Goal: Task Accomplishment & Management: Use online tool/utility

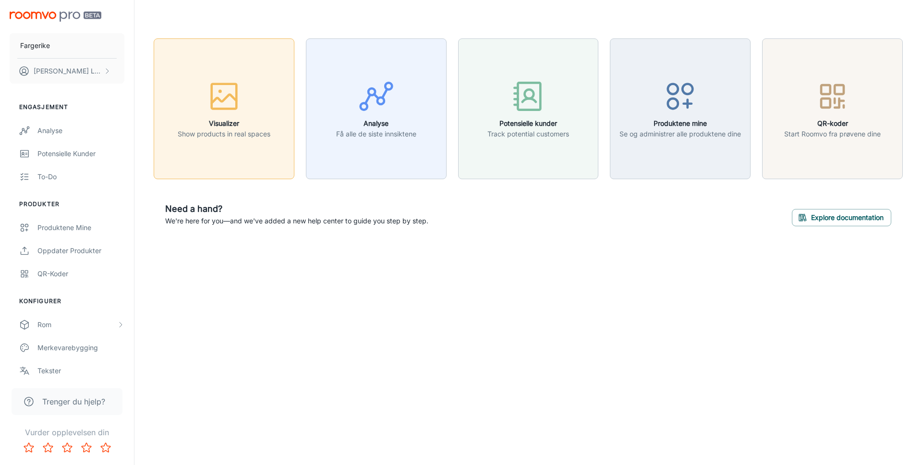
drag, startPoint x: 381, startPoint y: 219, endPoint x: 268, endPoint y: 151, distance: 132.7
click at [380, 219] on p "We're here for you—and we've added a new help center to guide you step by step." at bounding box center [296, 221] width 263 height 11
click at [247, 135] on p "Show products in real spaces" at bounding box center [224, 134] width 93 height 11
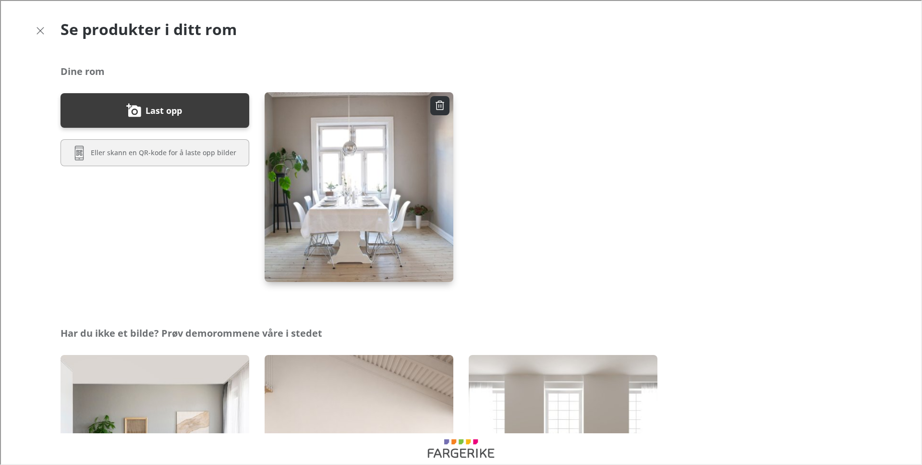
click at [309, 172] on img "button" at bounding box center [359, 187] width 191 height 192
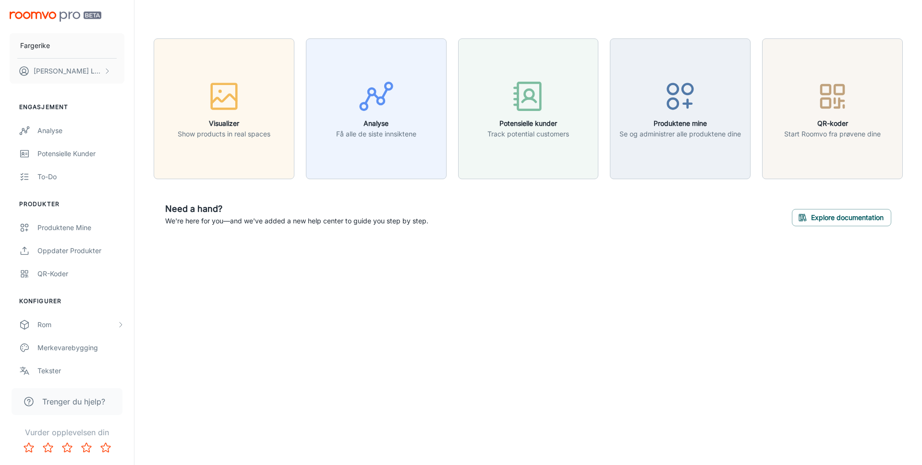
drag, startPoint x: 462, startPoint y: 211, endPoint x: 409, endPoint y: 187, distance: 58.5
click at [459, 211] on div "Need a hand? We're here for you—and we've added a new help center to guide you …" at bounding box center [528, 214] width 749 height 47
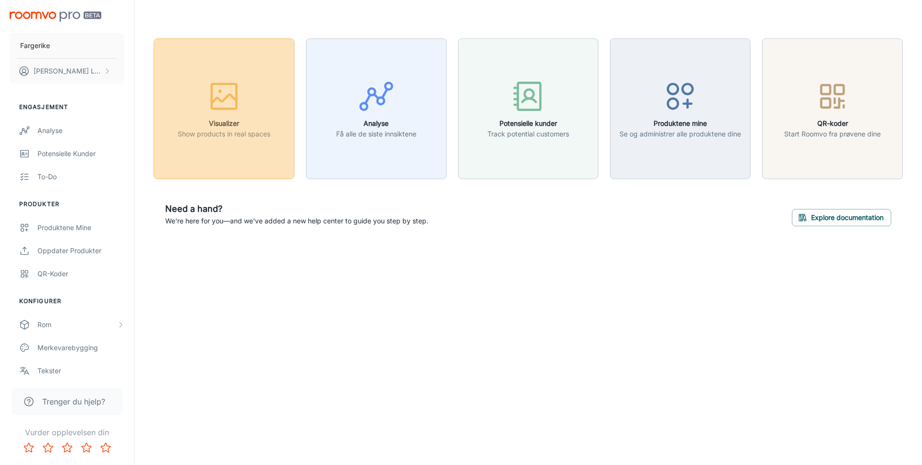
click at [220, 99] on icon "button" at bounding box center [224, 98] width 25 height 9
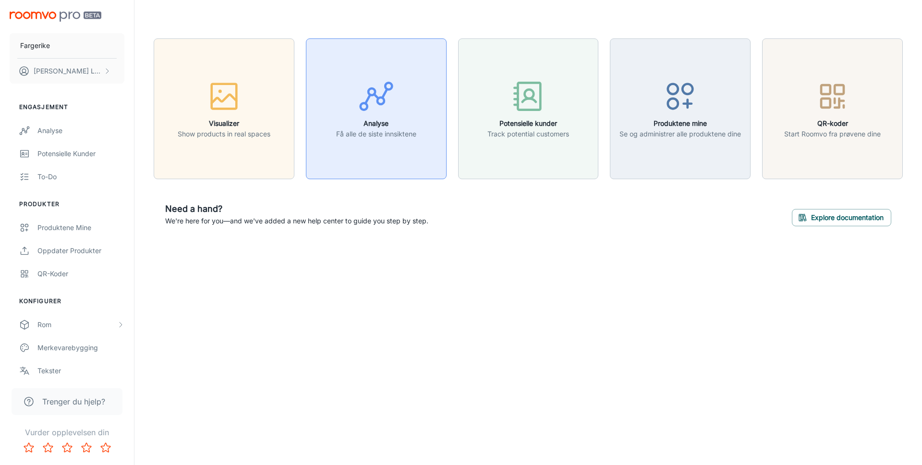
click at [365, 130] on p "Få alle de siste innsiktene" at bounding box center [376, 134] width 80 height 11
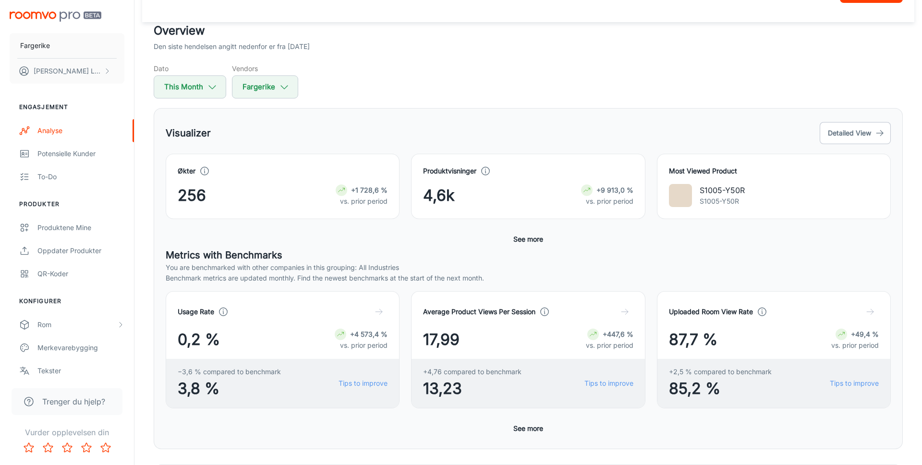
scroll to position [42, 0]
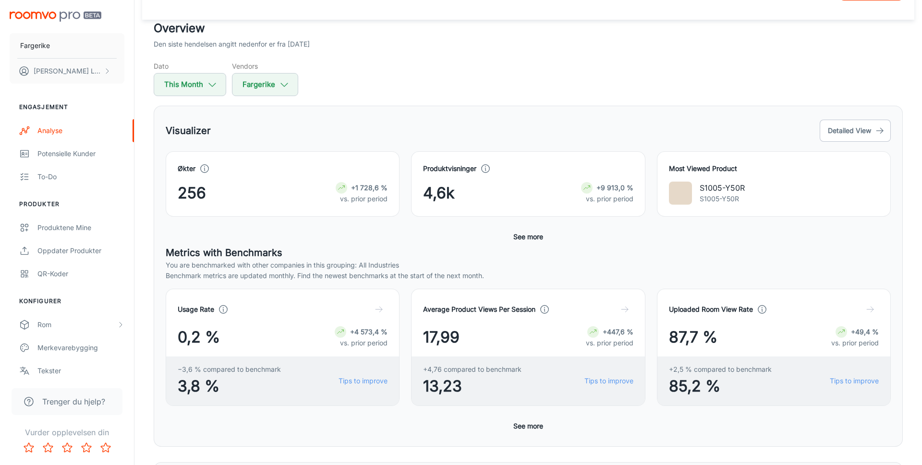
click at [742, 254] on h5 "Metrics with Benchmarks" at bounding box center [528, 252] width 725 height 14
click at [484, 122] on div "Visualizer Detailed View" at bounding box center [528, 131] width 725 height 26
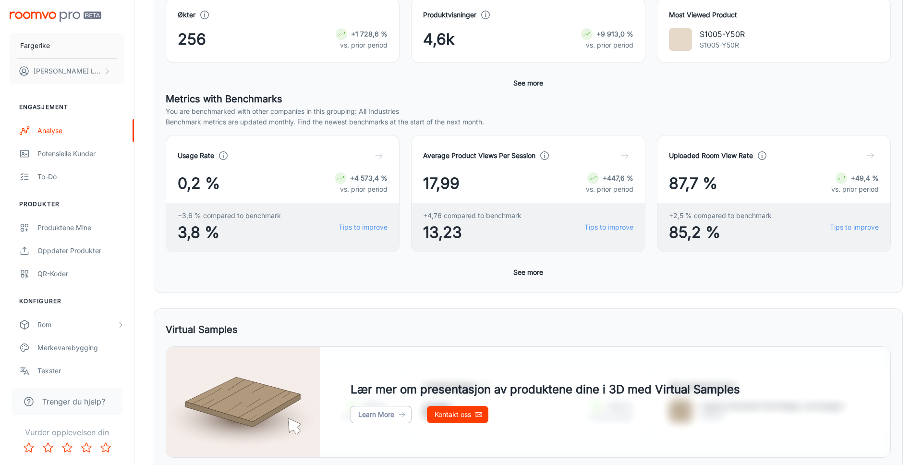
scroll to position [0, 0]
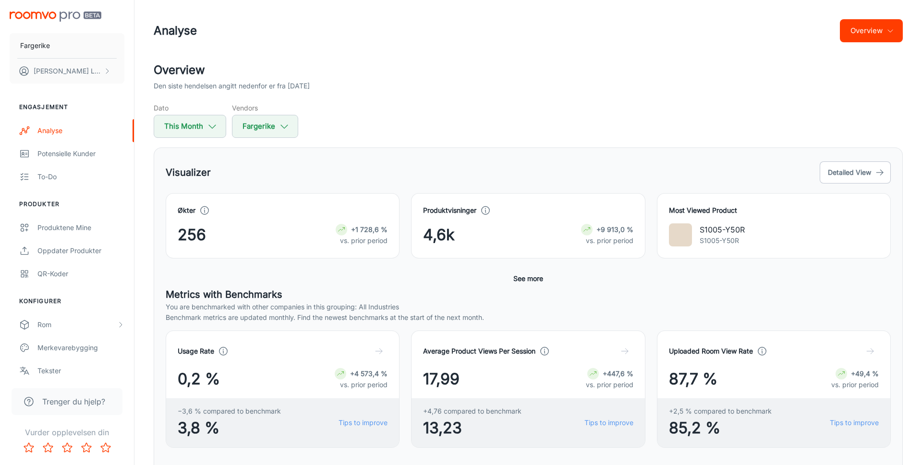
click at [430, 167] on div "Visualizer Detailed View" at bounding box center [528, 172] width 725 height 26
click at [493, 114] on div "Dato This Month Vendors Fargerike" at bounding box center [528, 120] width 749 height 35
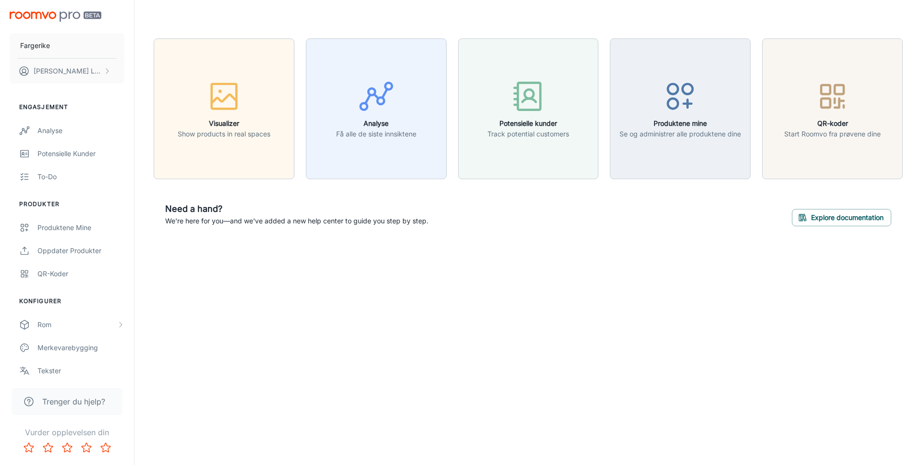
click at [304, 304] on div "Fargerike [PERSON_NAME] Engasjement Analyse Potensielle kunder To-do Produkter …" at bounding box center [461, 232] width 922 height 465
click at [66, 226] on div "Produktene mine" at bounding box center [80, 227] width 87 height 11
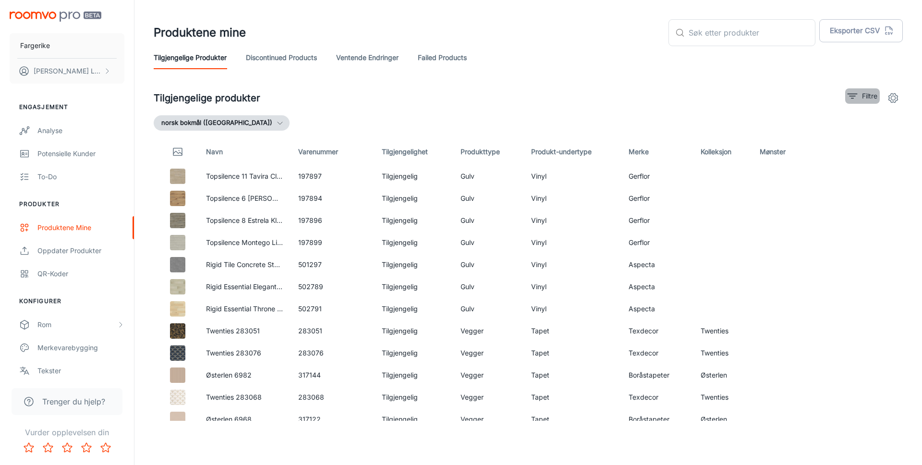
click at [857, 99] on icon "filter" at bounding box center [853, 96] width 12 height 12
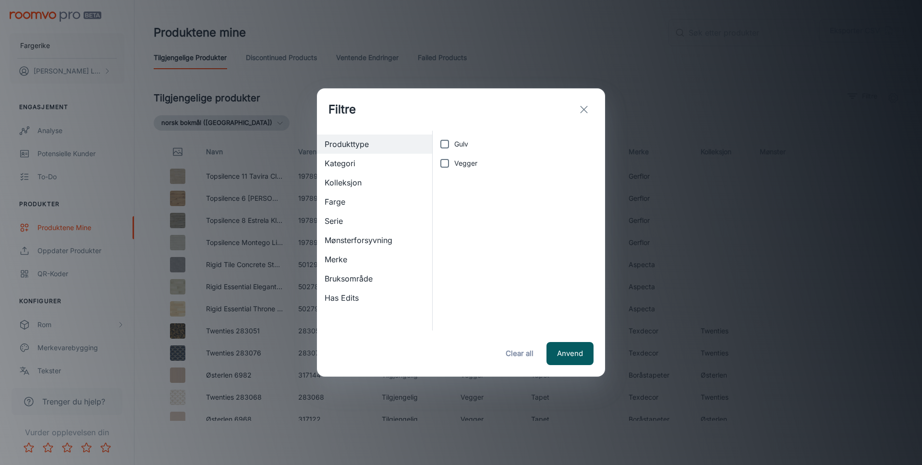
click at [451, 144] on input "Gulv" at bounding box center [444, 143] width 19 height 19
checkbox input "true"
click at [566, 350] on button "Anvend" at bounding box center [570, 353] width 47 height 23
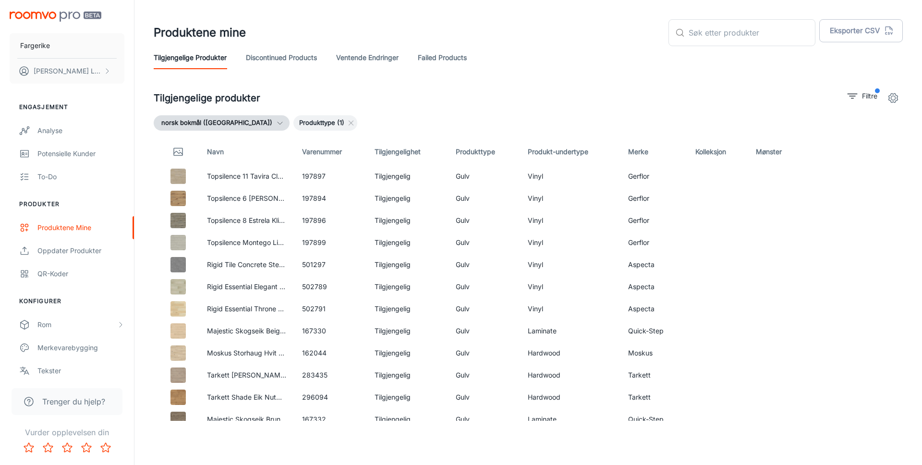
click at [435, 63] on link "Failed Products" at bounding box center [442, 57] width 49 height 23
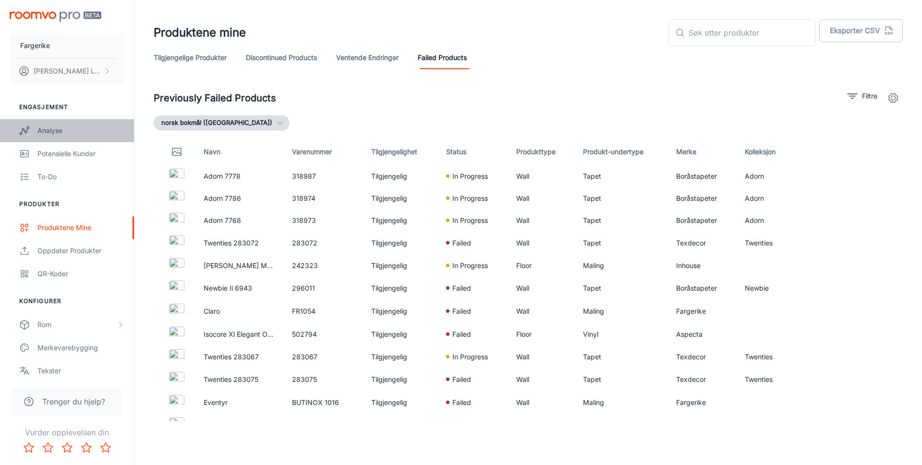
click at [59, 131] on div "Analyse" at bounding box center [80, 130] width 87 height 11
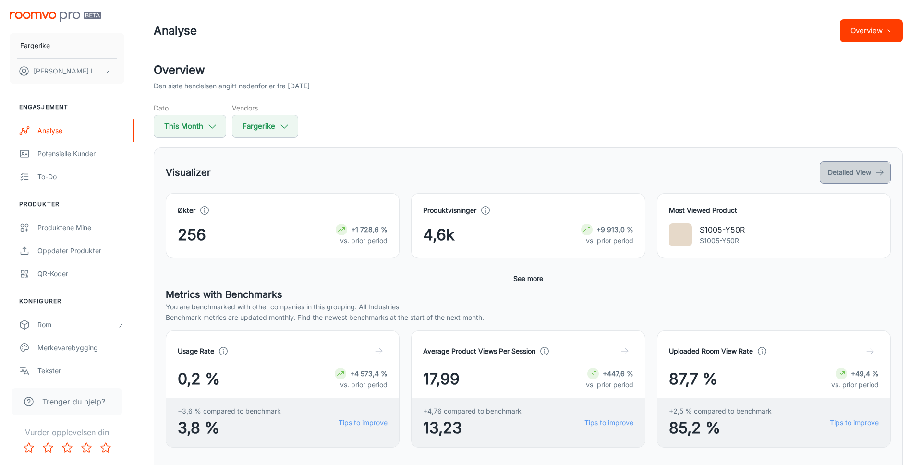
click at [864, 170] on button "Detailed View" at bounding box center [855, 172] width 71 height 22
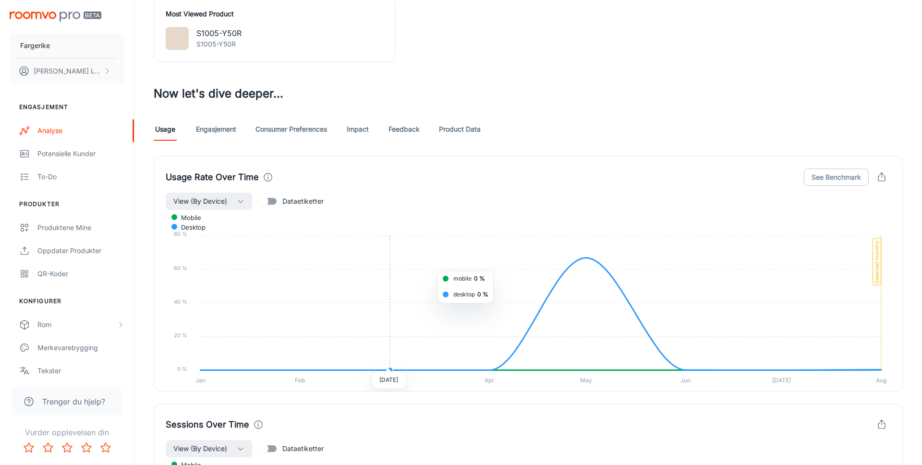
scroll to position [467, 0]
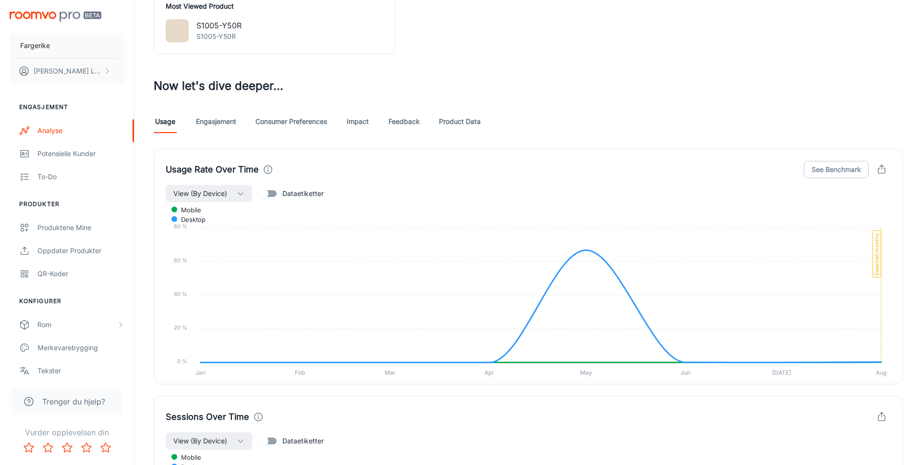
click at [451, 128] on link "Product Data" at bounding box center [460, 121] width 42 height 23
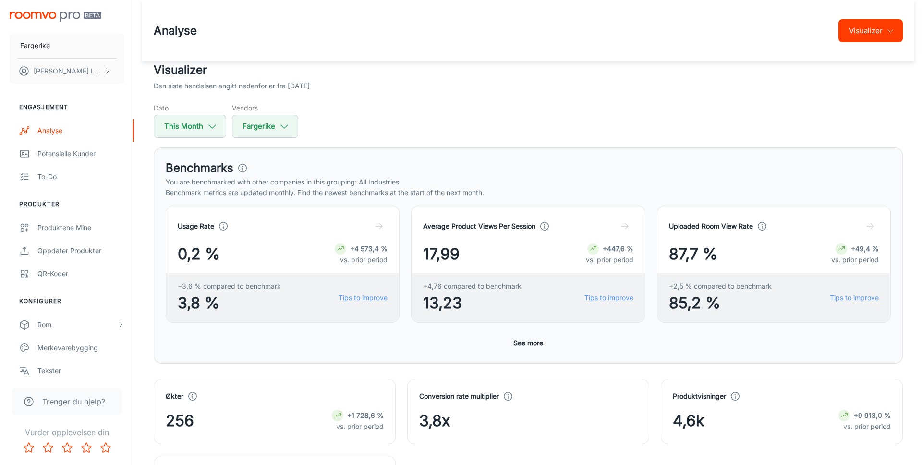
scroll to position [421, 0]
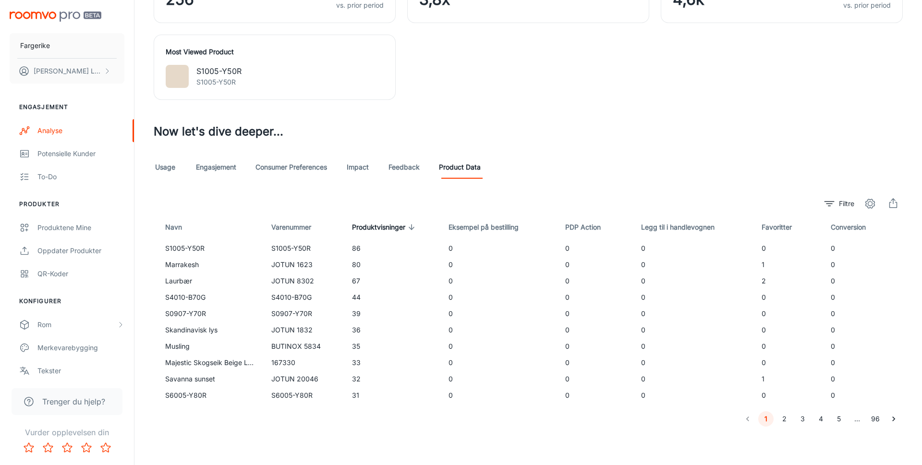
click at [282, 247] on td "S1005-Y50R" at bounding box center [304, 248] width 81 height 16
click at [194, 259] on td "Marrakesh" at bounding box center [209, 264] width 110 height 16
drag, startPoint x: 162, startPoint y: 248, endPoint x: 213, endPoint y: 248, distance: 51.4
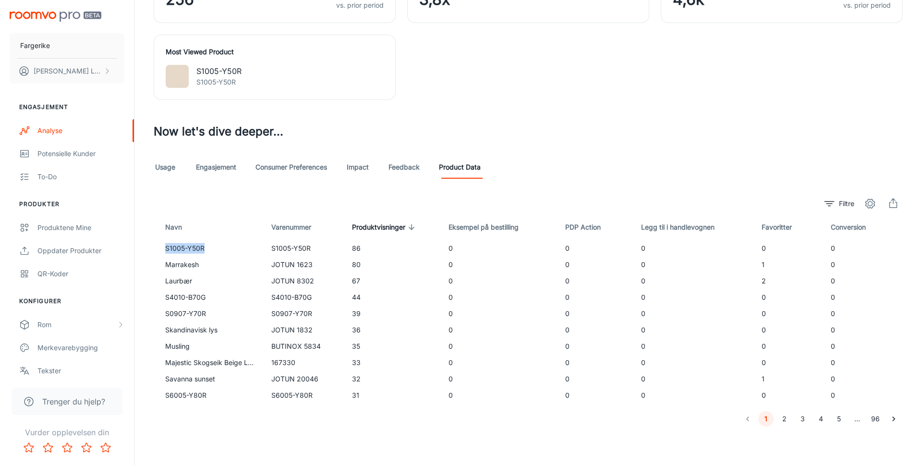
click at [213, 248] on td "S1005-Y50R" at bounding box center [209, 248] width 110 height 16
copy td "S1005-Y50R"
click at [180, 329] on td "Skandinavisk lys" at bounding box center [209, 330] width 110 height 16
click at [181, 329] on td "Skandinavisk lys" at bounding box center [209, 330] width 110 height 16
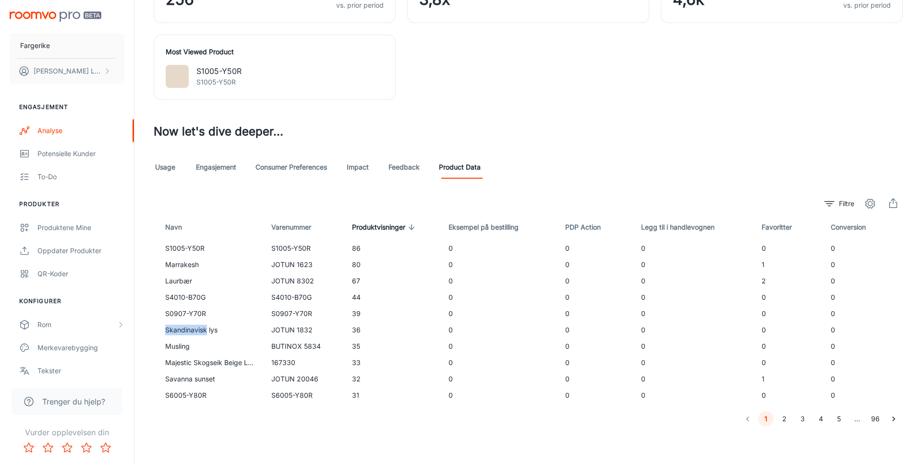
click at [181, 329] on td "Skandinavisk lys" at bounding box center [209, 330] width 110 height 16
drag, startPoint x: 165, startPoint y: 329, endPoint x: 219, endPoint y: 329, distance: 54.8
click at [220, 329] on td "Skandinavisk lys" at bounding box center [209, 330] width 110 height 16
copy td "Skandinavisk lys"
click at [437, 89] on div "Økter 256 +1 728,6 % vs. prior period Conversion rate multiplier 3,8x Produktvi…" at bounding box center [522, 23] width 761 height 154
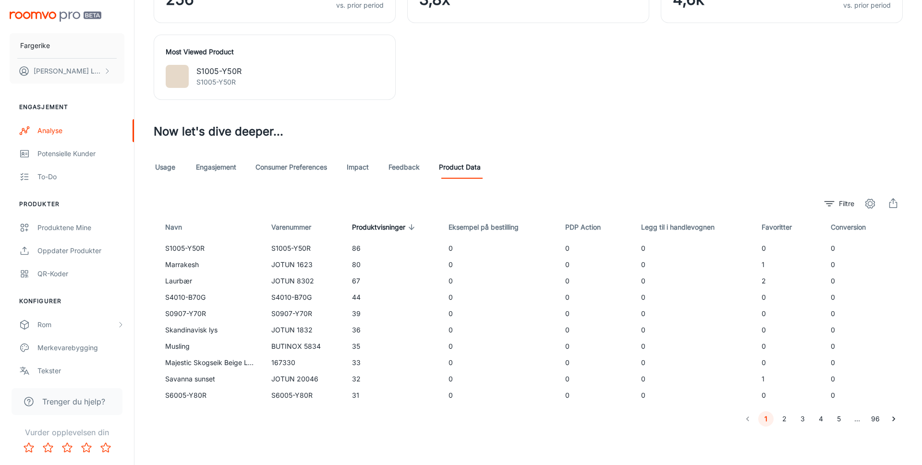
click at [228, 421] on div "1 2 3 4 5 … 96" at bounding box center [528, 418] width 749 height 15
click at [172, 377] on td "Savanna sunset" at bounding box center [209, 379] width 110 height 16
copy td "Savanna sunset"
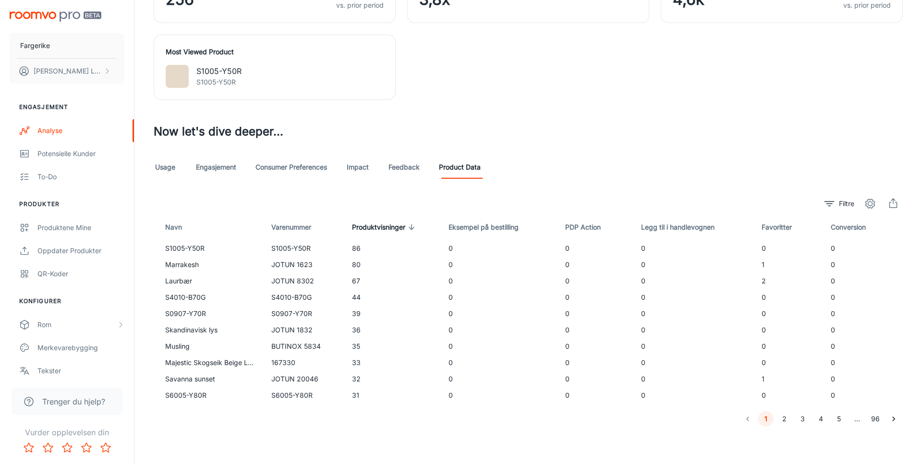
click at [471, 110] on div "Visualizer Den siste hendelsen angitt nedenfor er fra 2025-08-13 Dato This Mont…" at bounding box center [528, 33] width 772 height 786
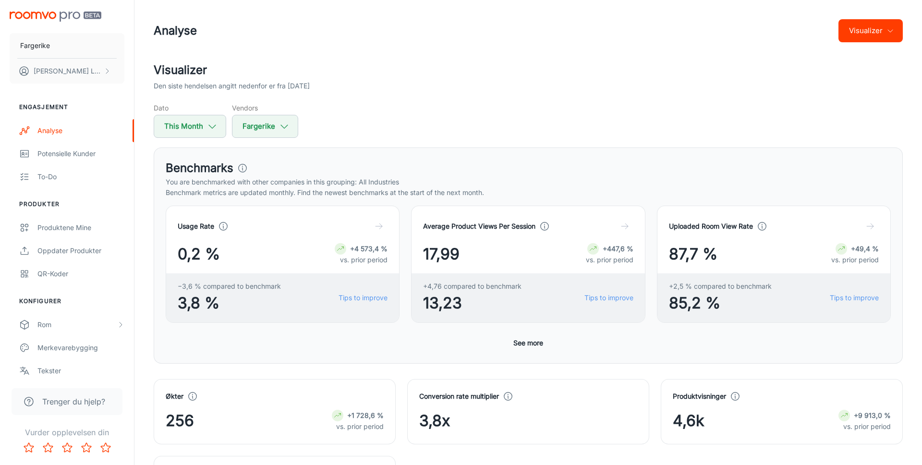
click at [883, 32] on button "Visualizer" at bounding box center [871, 30] width 64 height 23
